Goal: Task Accomplishment & Management: Use online tool/utility

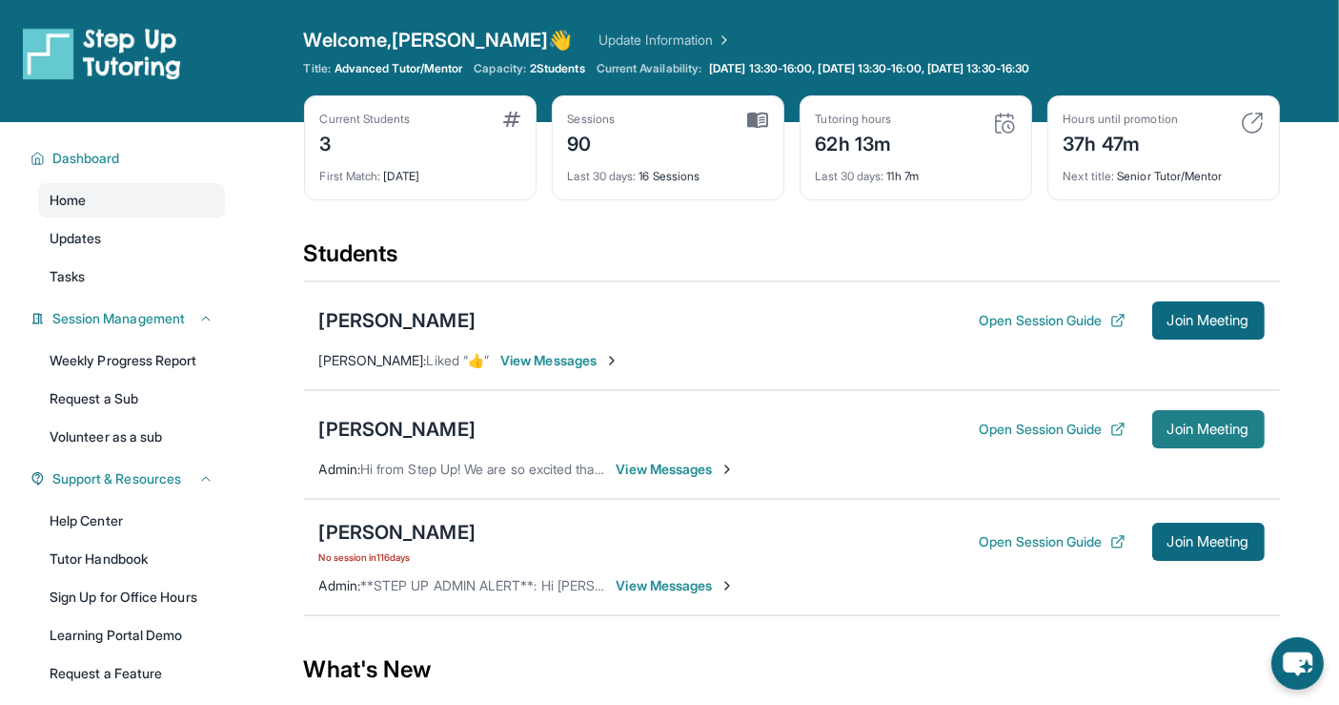
click at [1190, 425] on span "Join Meeting" at bounding box center [1209, 428] width 82 height 11
click at [1229, 425] on span "Join Meeting" at bounding box center [1209, 428] width 82 height 11
click at [1172, 317] on span "Join Meeting" at bounding box center [1209, 320] width 82 height 11
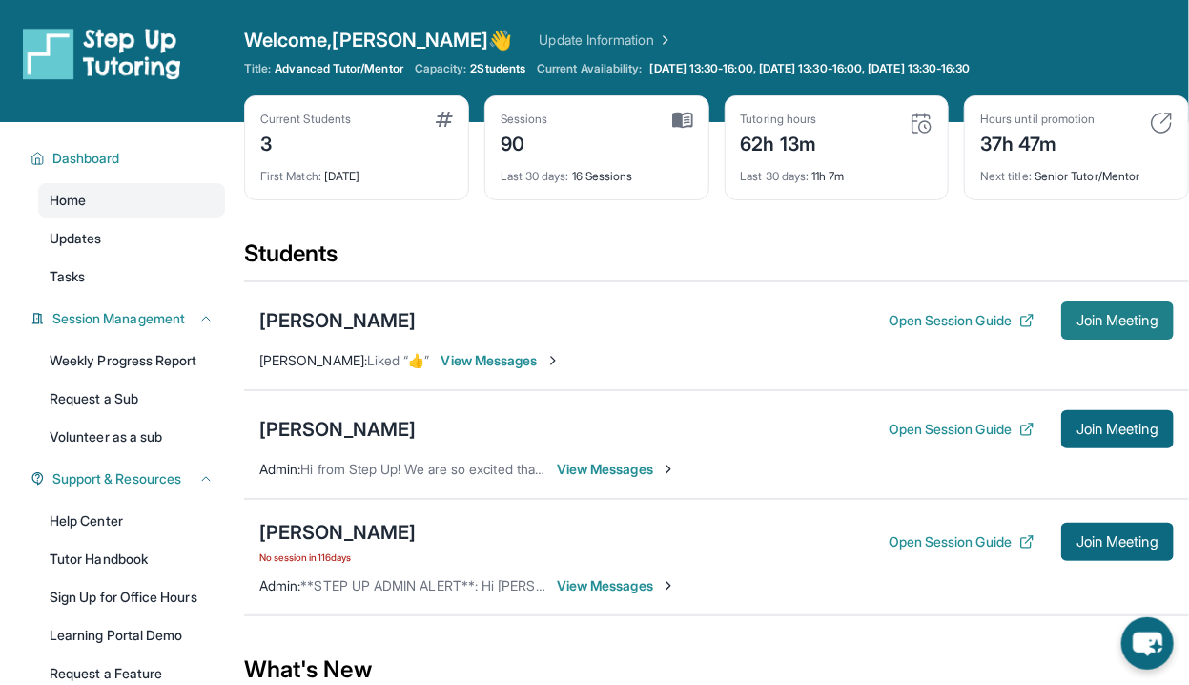
click at [1106, 317] on span "Join Meeting" at bounding box center [1117, 320] width 82 height 11
click at [1098, 322] on span "Join Meeting" at bounding box center [1117, 320] width 82 height 11
